Goal: Find specific page/section: Find specific page/section

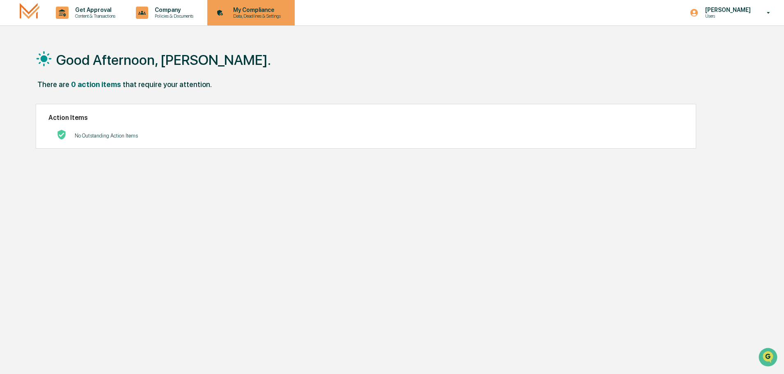
click at [253, 14] on p "Data, Deadlines & Settings" at bounding box center [256, 16] width 58 height 6
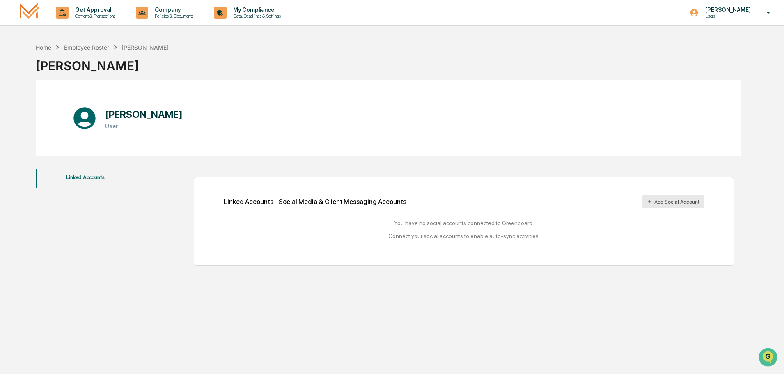
click at [677, 203] on button "Add Social Account" at bounding box center [673, 201] width 62 height 13
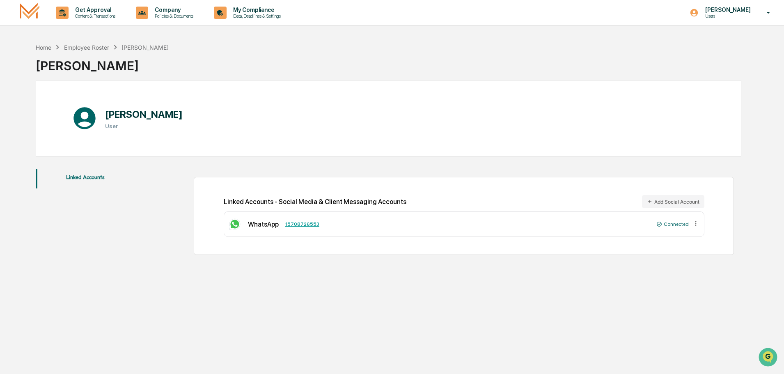
click at [697, 226] on icon at bounding box center [696, 224] width 8 height 8
click at [303, 225] on link "15708726553" at bounding box center [302, 224] width 34 height 6
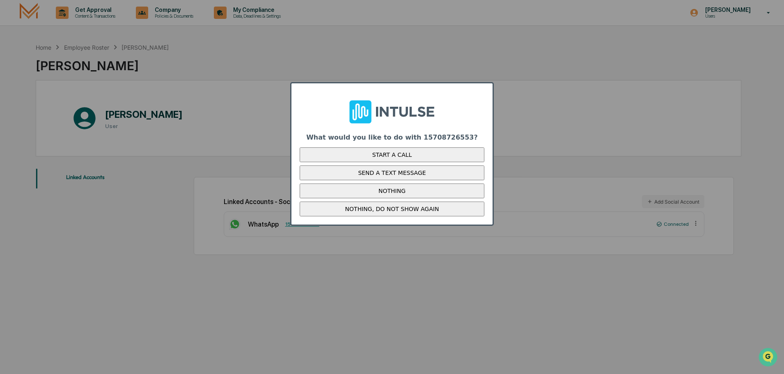
click at [558, 154] on intulse-companion-app-modal at bounding box center [392, 187] width 784 height 374
click at [385, 198] on button "NOTHING" at bounding box center [392, 190] width 185 height 15
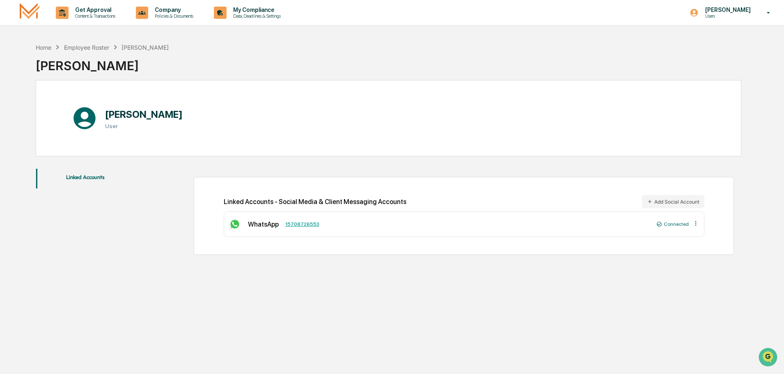
click at [256, 224] on div "WhatsApp" at bounding box center [263, 224] width 31 height 8
click at [228, 221] on img at bounding box center [234, 224] width 13 height 13
click at [234, 219] on img at bounding box center [234, 224] width 13 height 13
click at [258, 7] on p "My Compliance" at bounding box center [256, 10] width 58 height 7
click at [257, 15] on p "Data, Deadlines & Settings" at bounding box center [256, 16] width 58 height 6
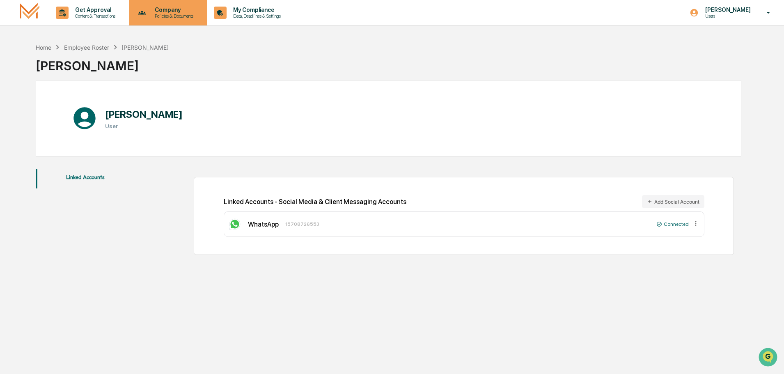
click at [173, 16] on p "Policies & Documents" at bounding box center [172, 16] width 49 height 6
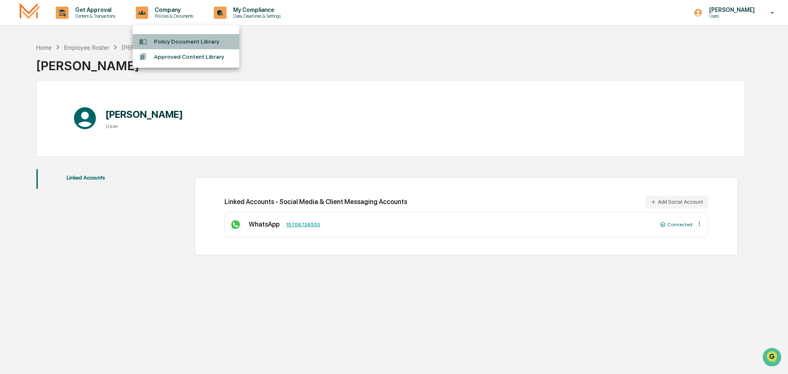
click at [163, 41] on li "Policy Document Library" at bounding box center [186, 41] width 107 height 15
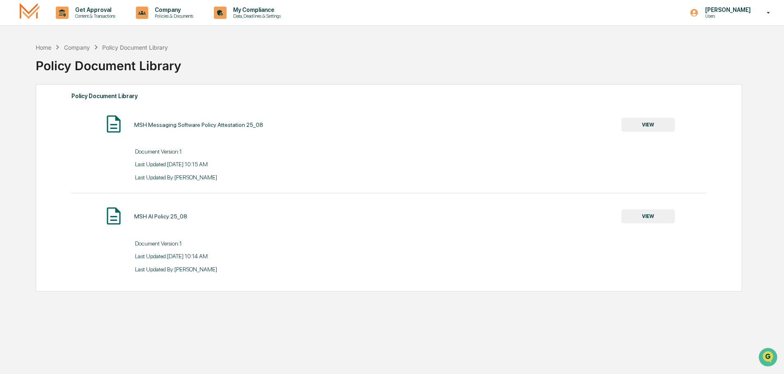
click at [637, 122] on button "VIEW" at bounding box center [648, 125] width 53 height 14
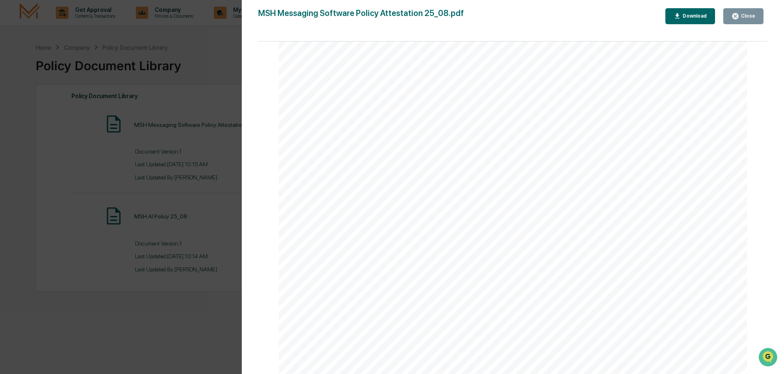
scroll to position [1560, 0]
click at [190, 91] on div "Version History [DATE] 02:15 PM [PERSON_NAME] MSH Messaging Software Policy Att…" at bounding box center [392, 187] width 784 height 374
